Goal: Task Accomplishment & Management: Use online tool/utility

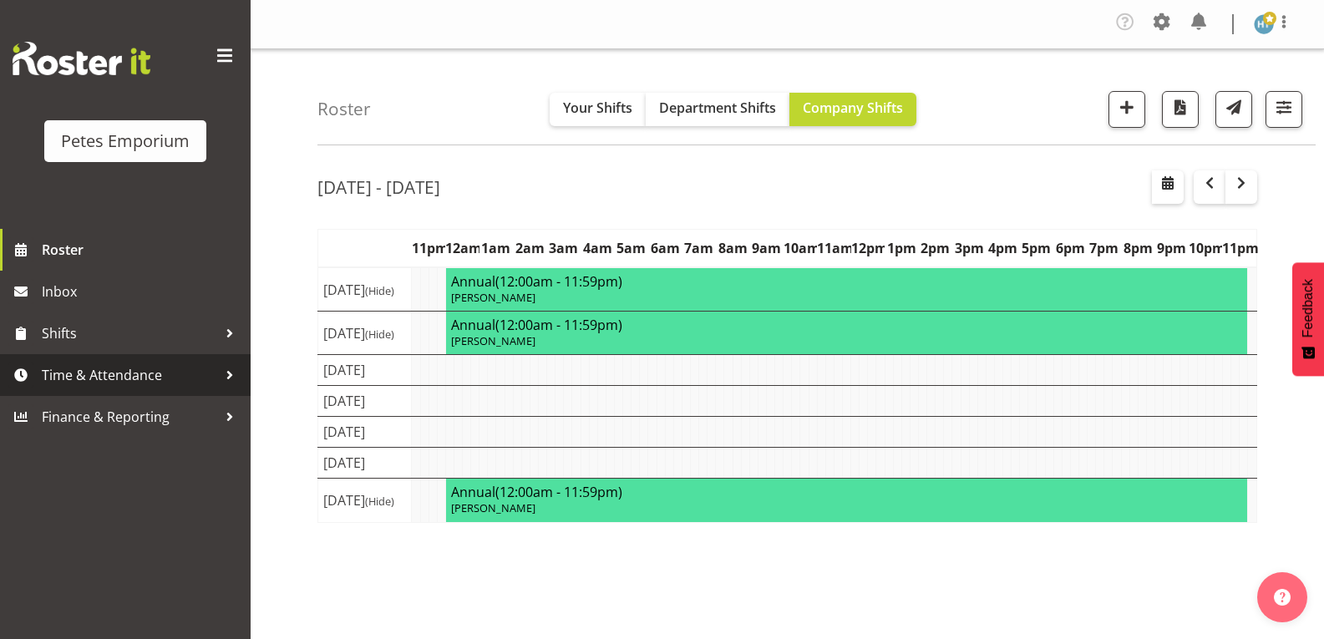
click at [160, 377] on span "Time & Attendance" at bounding box center [129, 374] width 175 height 25
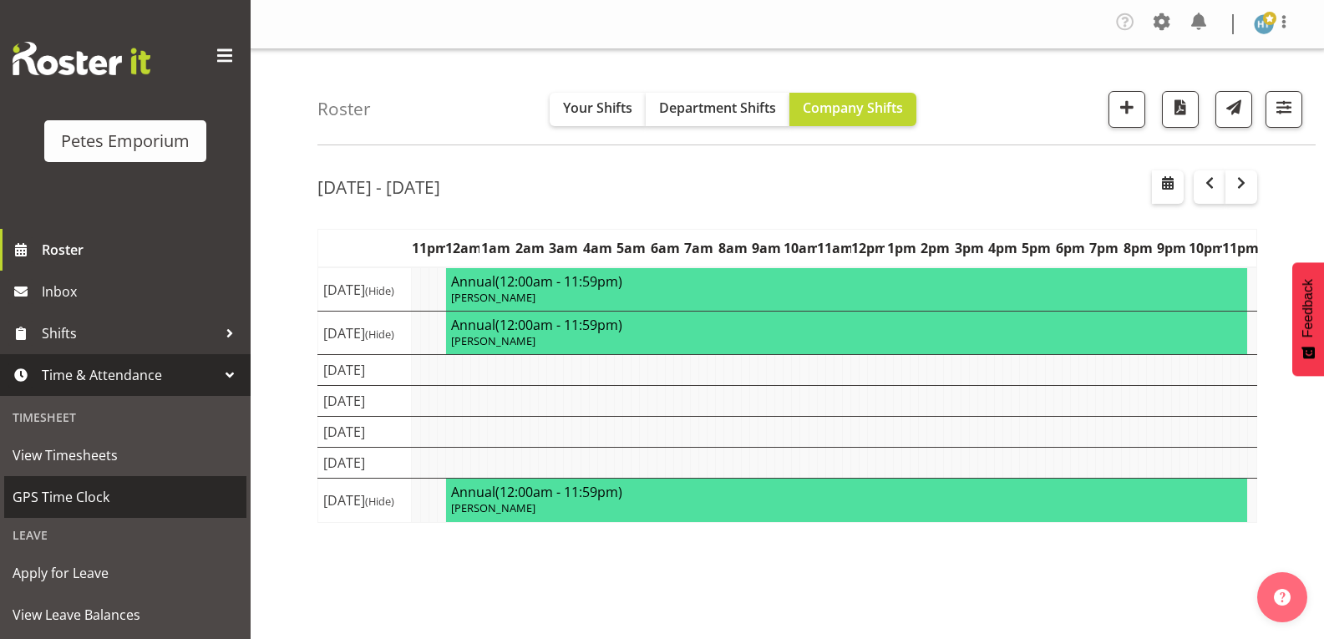
click at [96, 494] on span "GPS Time Clock" at bounding box center [125, 496] width 225 height 25
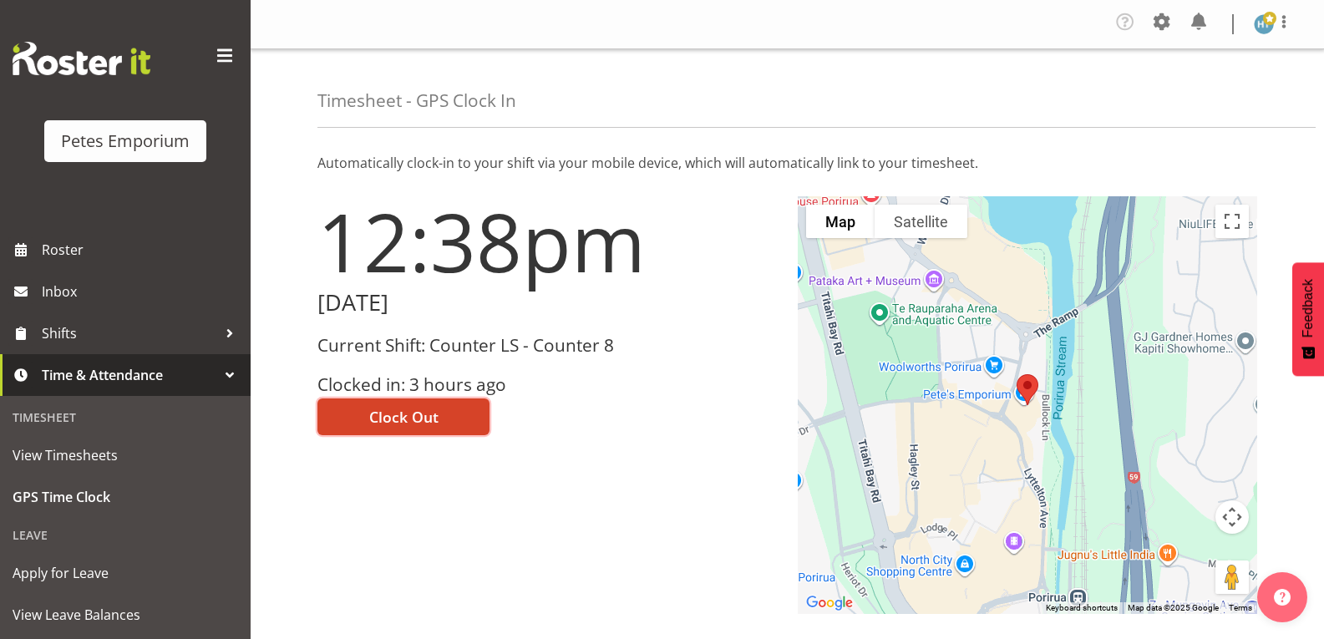
click at [452, 406] on button "Clock Out" at bounding box center [403, 416] width 172 height 37
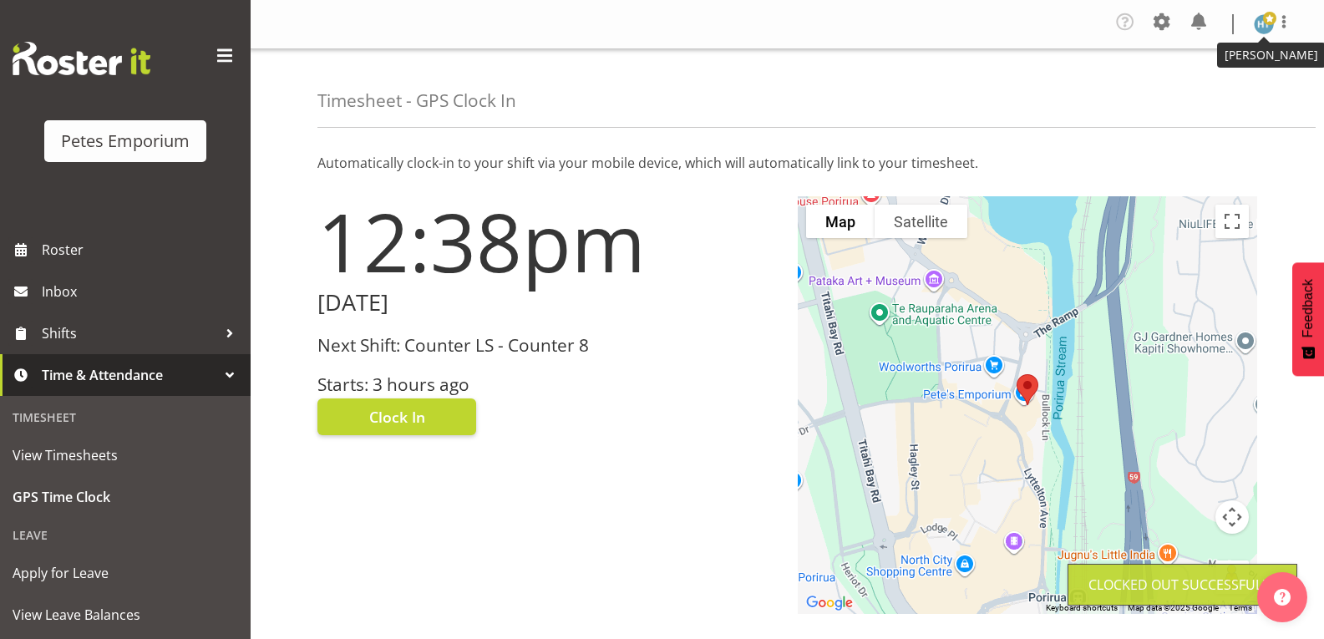
click at [1263, 23] on span at bounding box center [1269, 18] width 13 height 13
click at [1197, 92] on link "Log Out" at bounding box center [1213, 92] width 160 height 30
